Goal: Book appointment/travel/reservation

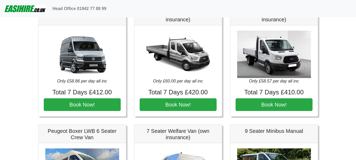
scroll to position [712, 0]
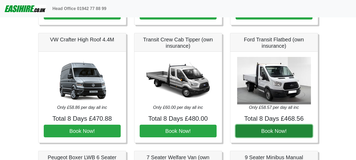
click at [266, 133] on button "Book Now!" at bounding box center [274, 131] width 77 height 13
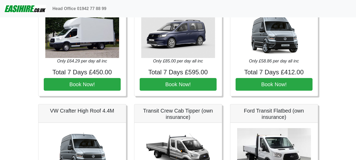
scroll to position [738, 0]
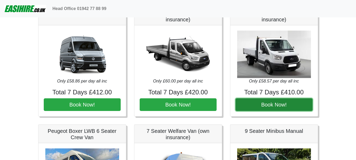
click at [289, 105] on button "Book Now!" at bounding box center [274, 104] width 77 height 13
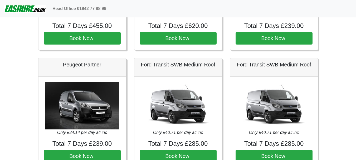
scroll to position [316, 0]
